Goal: Task Accomplishment & Management: Use online tool/utility

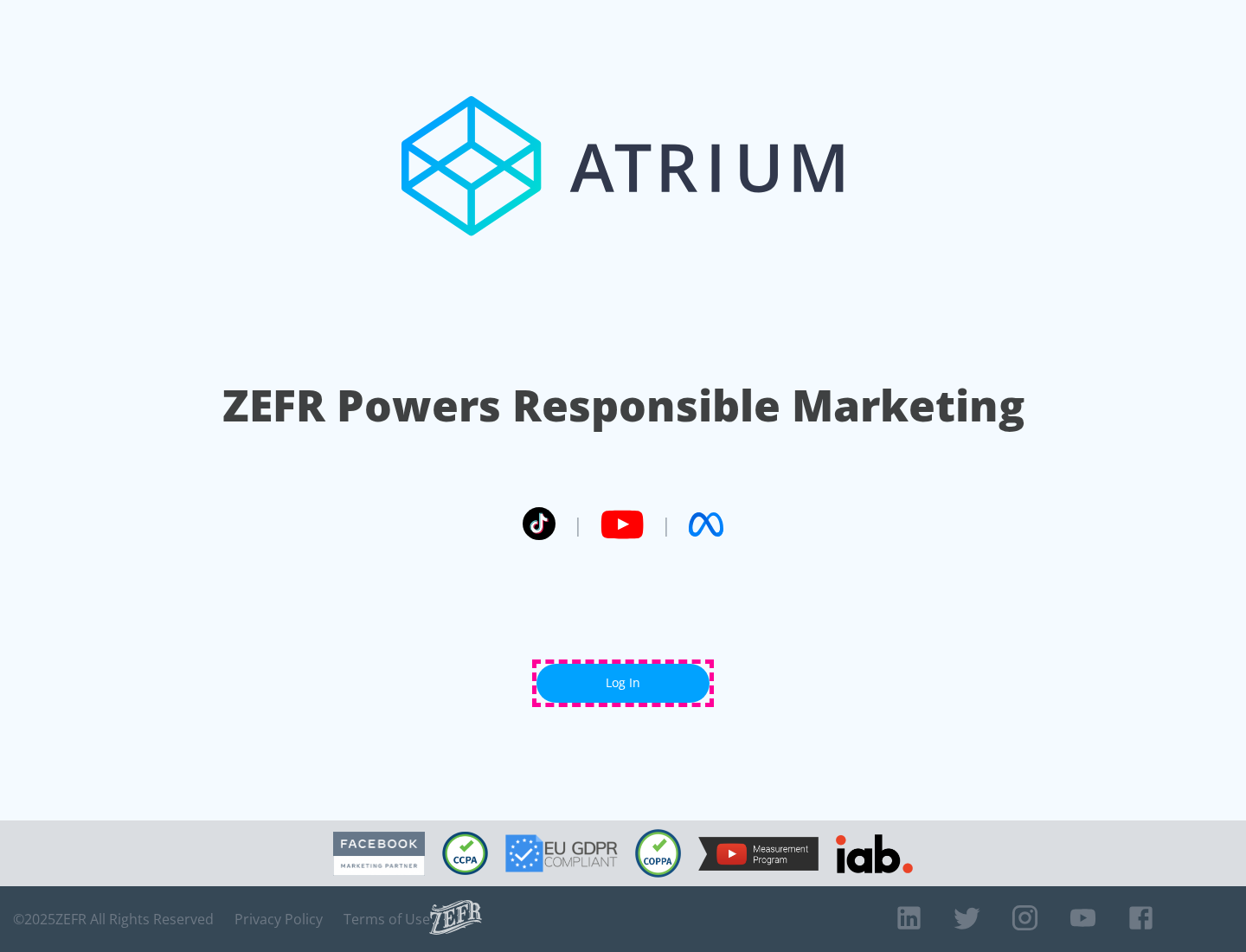
click at [623, 683] on link "Log In" at bounding box center [623, 683] width 173 height 38
